Goal: Information Seeking & Learning: Find specific fact

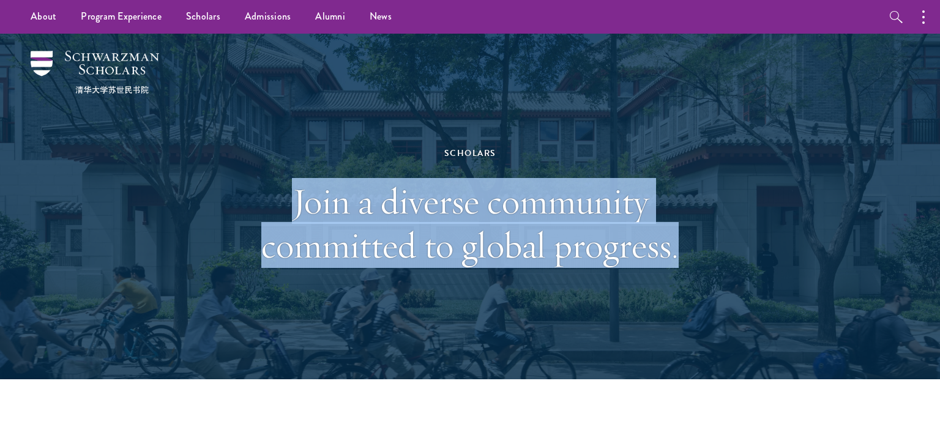
drag, startPoint x: 675, startPoint y: 251, endPoint x: 285, endPoint y: 196, distance: 393.7
click at [285, 196] on h1 "Join a diverse community committed to global progress." at bounding box center [470, 223] width 422 height 88
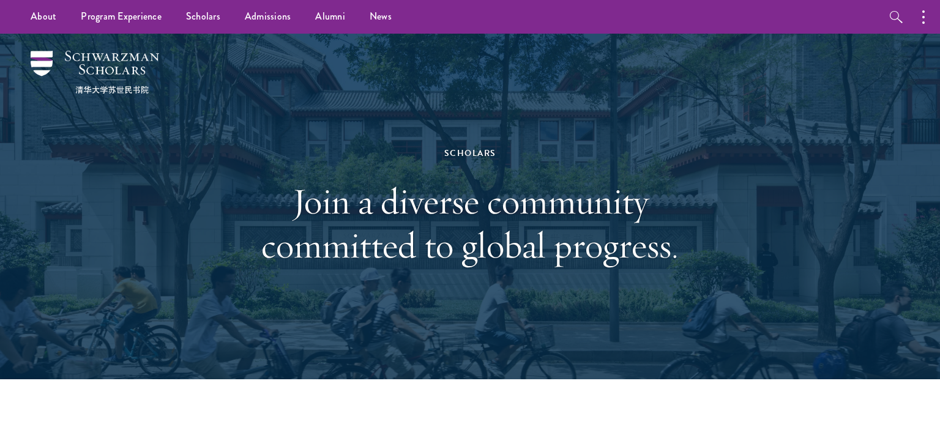
click at [285, 196] on h1 "Join a diverse community committed to global progress." at bounding box center [470, 223] width 422 height 88
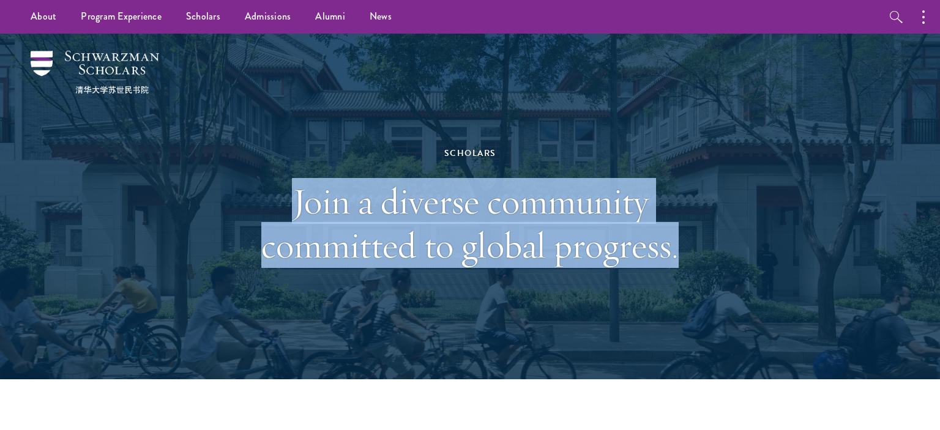
drag, startPoint x: 292, startPoint y: 198, endPoint x: 680, endPoint y: 261, distance: 393.0
click at [680, 261] on h1 "Join a diverse community committed to global progress." at bounding box center [470, 223] width 422 height 88
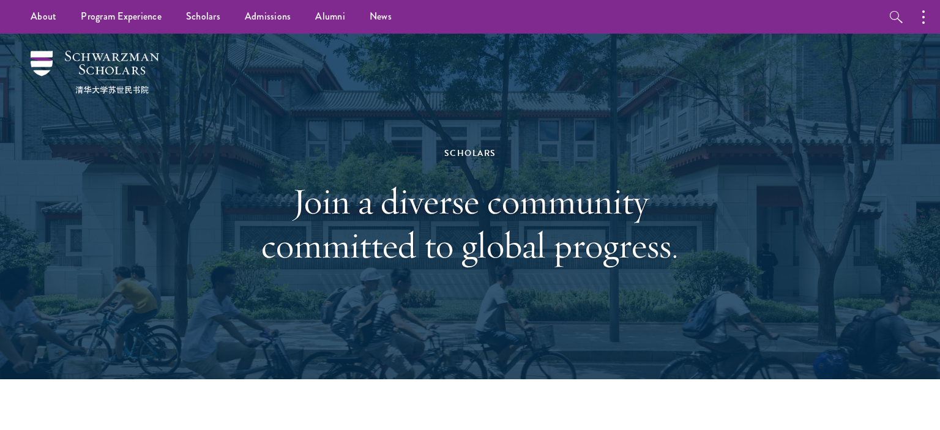
click at [680, 261] on h1 "Join a diverse community committed to global progress." at bounding box center [470, 223] width 422 height 88
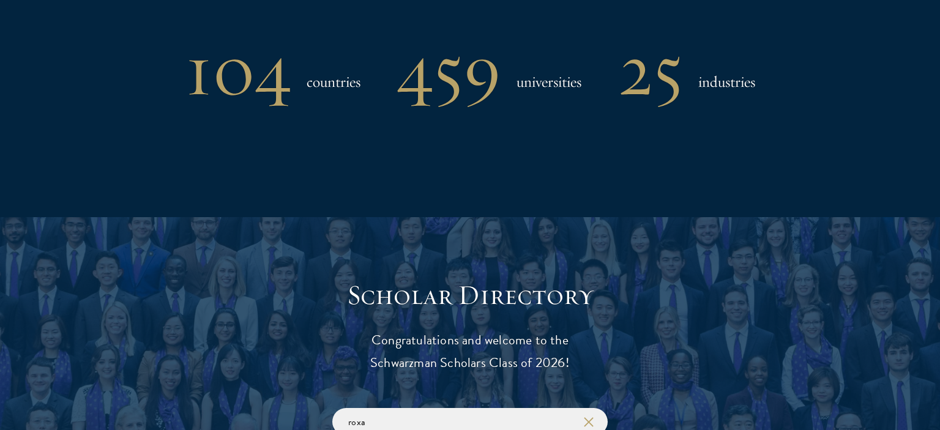
scroll to position [1069, 0]
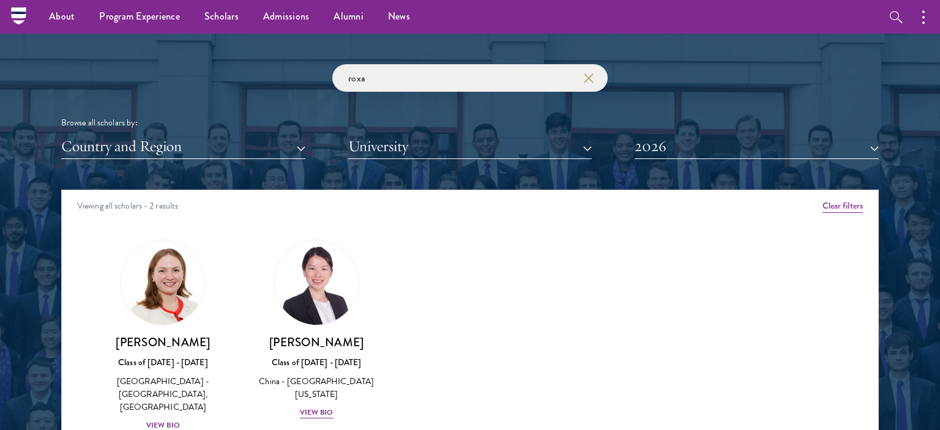
scroll to position [1434, 0]
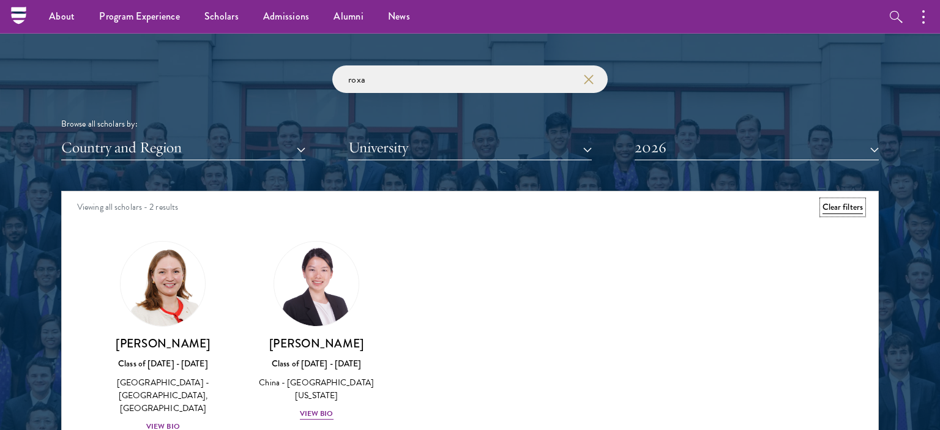
click at [848, 205] on button "Clear filters" at bounding box center [843, 207] width 40 height 13
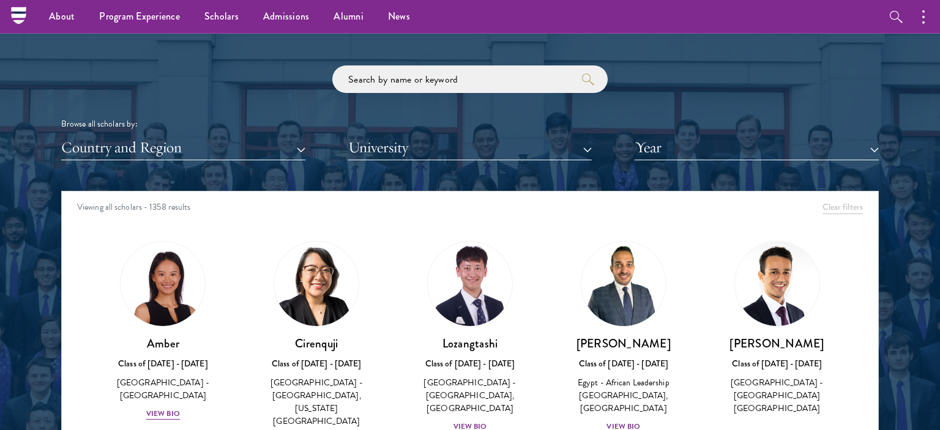
scroll to position [47, 0]
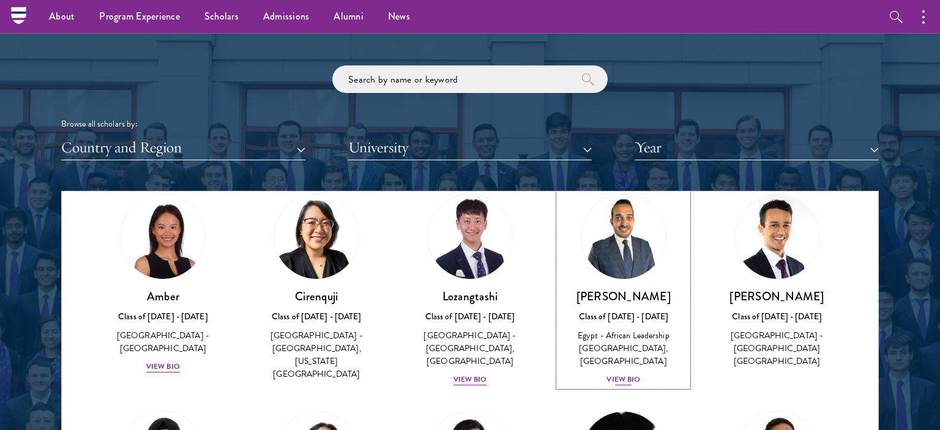
click at [629, 374] on div "View Bio" at bounding box center [623, 380] width 34 height 12
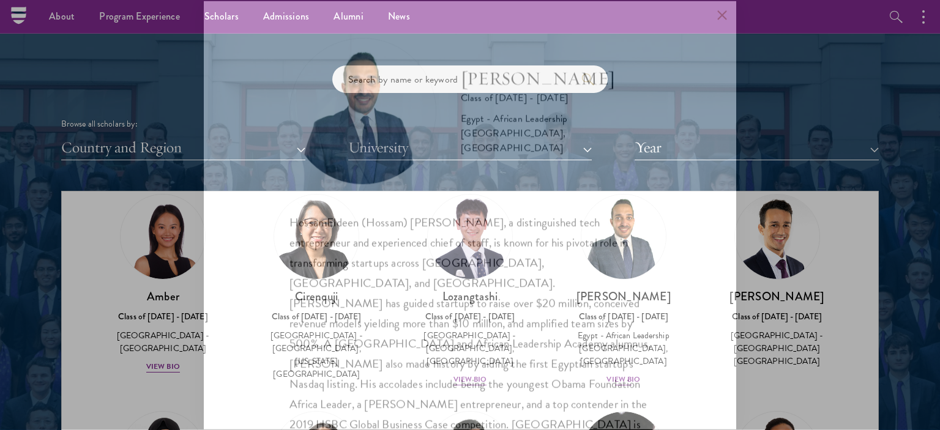
scroll to position [22, 0]
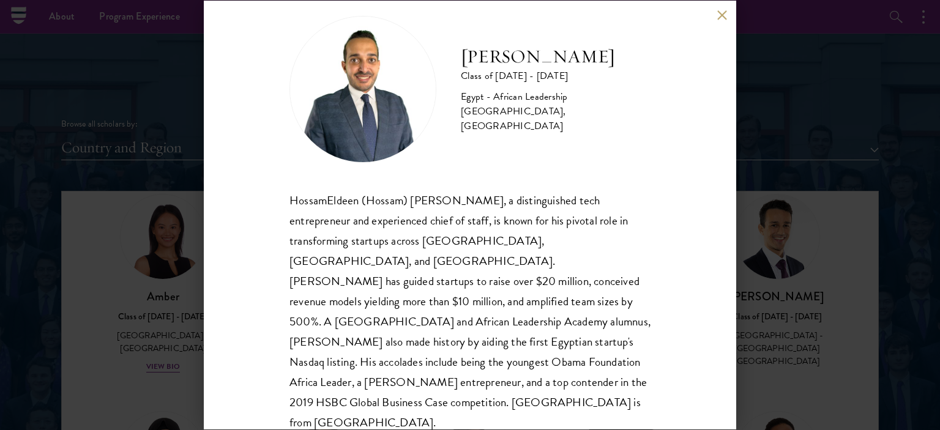
click at [716, 17] on div "HossamEldeen Abdelfatah Class of [DATE] - [DATE] [GEOGRAPHIC_DATA] - African Le…" at bounding box center [470, 215] width 532 height 428
click at [719, 18] on button at bounding box center [722, 15] width 10 height 10
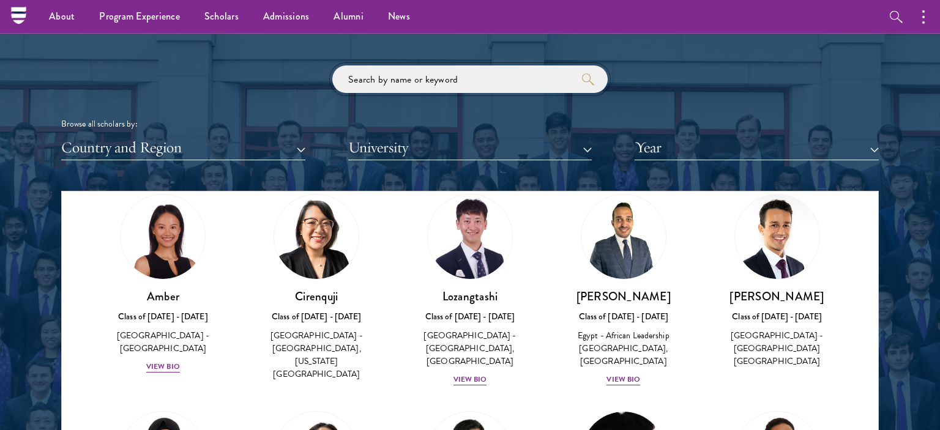
click at [400, 74] on input "search" at bounding box center [469, 79] width 275 height 28
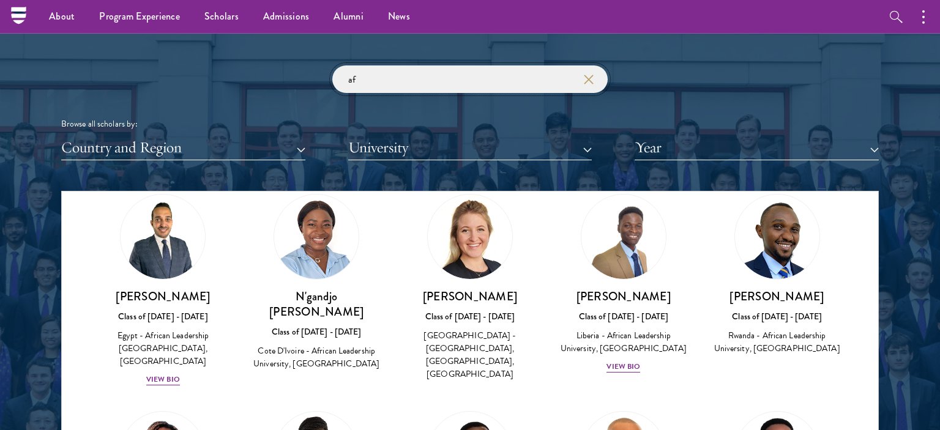
type input "a"
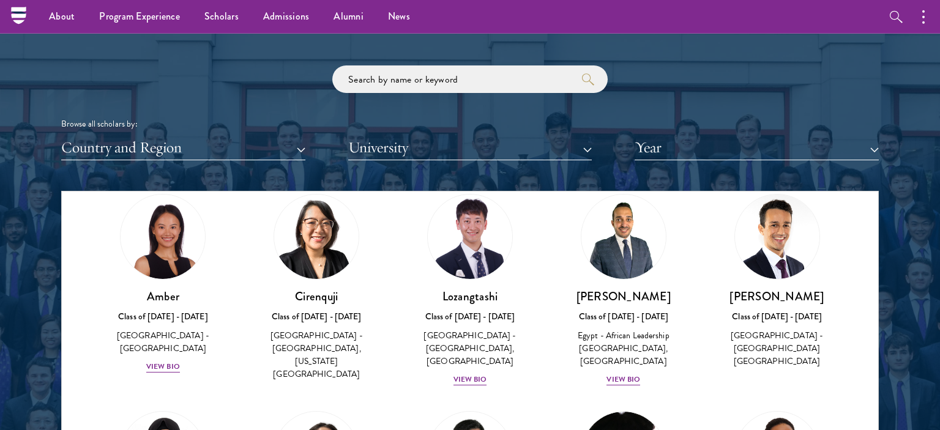
click at [386, 168] on div "Scholar Directory Congratulations and welcome to the Schwarzman Scholars Class …" at bounding box center [470, 247] width 818 height 622
click at [419, 152] on button "University" at bounding box center [470, 147] width 244 height 25
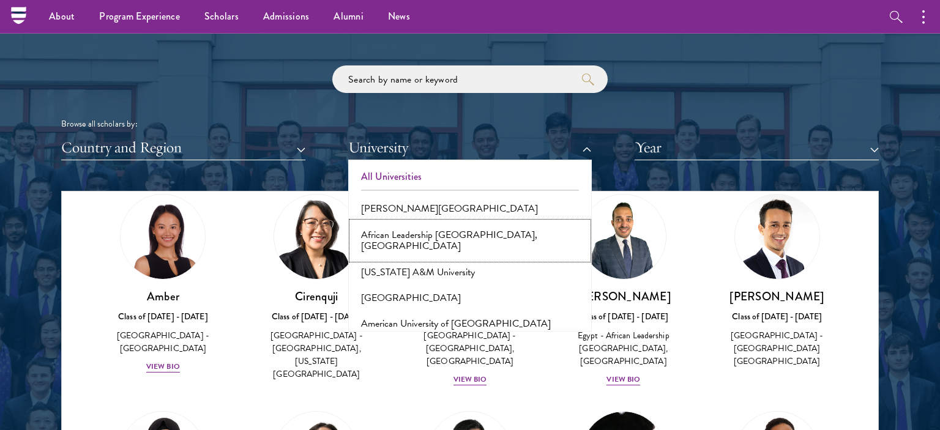
click at [476, 232] on button "African Leadership [GEOGRAPHIC_DATA], [GEOGRAPHIC_DATA]" at bounding box center [470, 240] width 237 height 37
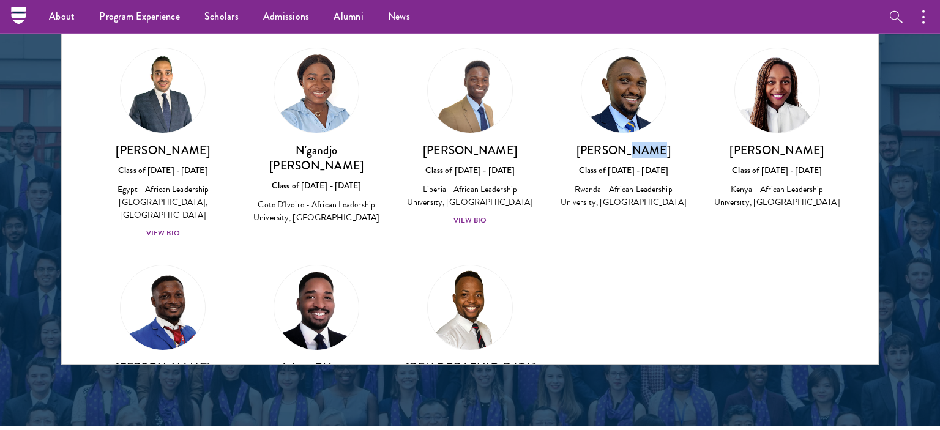
drag, startPoint x: 643, startPoint y: 154, endPoint x: 625, endPoint y: 148, distance: 18.0
click at [625, 148] on h3 "[PERSON_NAME]" at bounding box center [623, 150] width 129 height 15
drag, startPoint x: 625, startPoint y: 148, endPoint x: 663, endPoint y: 149, distance: 37.3
click at [662, 149] on h3 "[PERSON_NAME]" at bounding box center [623, 150] width 129 height 15
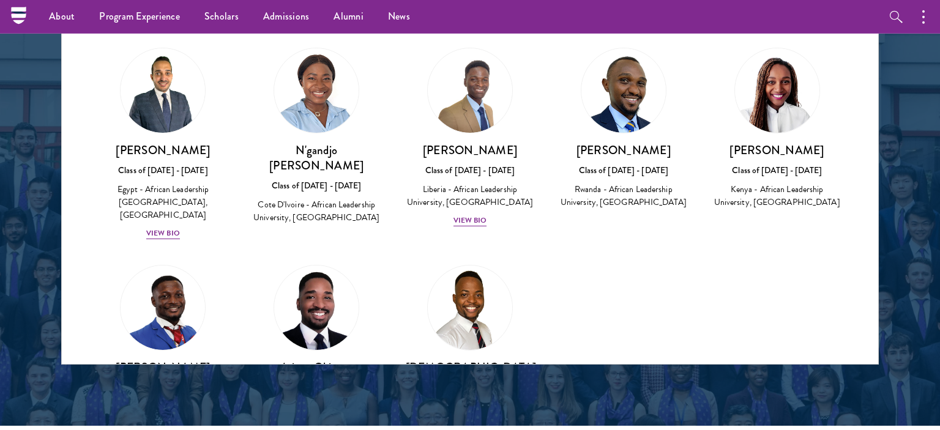
click at [698, 204] on div "[PERSON_NAME] Class of [DATE] - [DATE] [GEOGRAPHIC_DATA] - African Leadership […" at bounding box center [624, 128] width 154 height 187
click at [891, 134] on div at bounding box center [470, 53] width 940 height 745
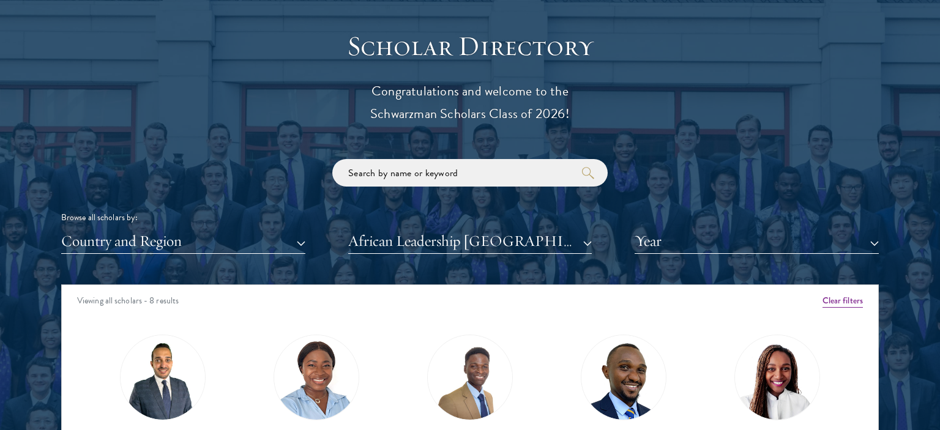
scroll to position [1375, 0]
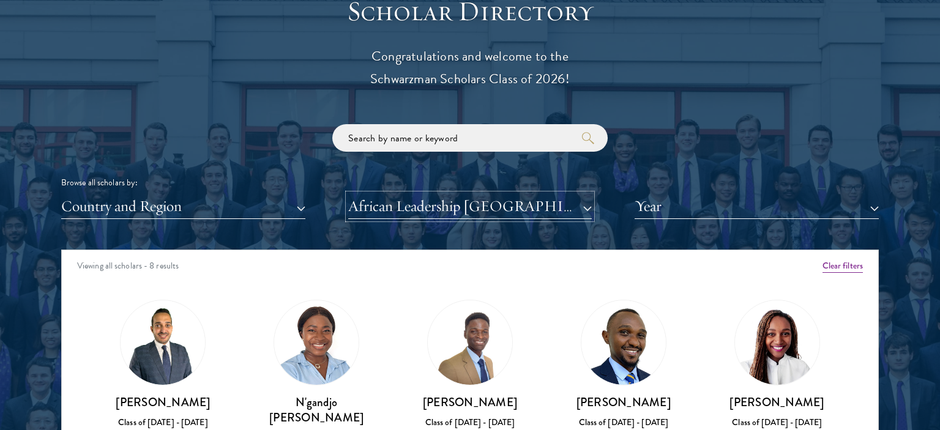
click at [580, 204] on button "African Leadership [GEOGRAPHIC_DATA], [GEOGRAPHIC_DATA]" at bounding box center [470, 206] width 244 height 25
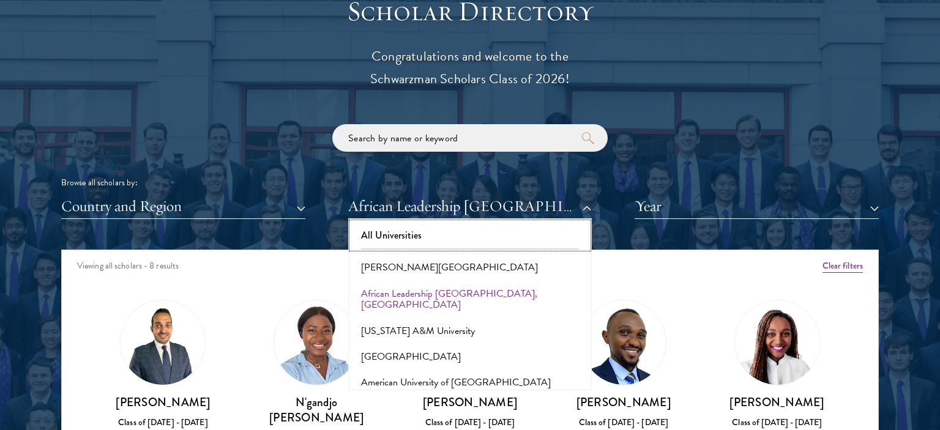
click at [476, 229] on button "All Universities" at bounding box center [470, 236] width 237 height 26
